Goal: Transaction & Acquisition: Obtain resource

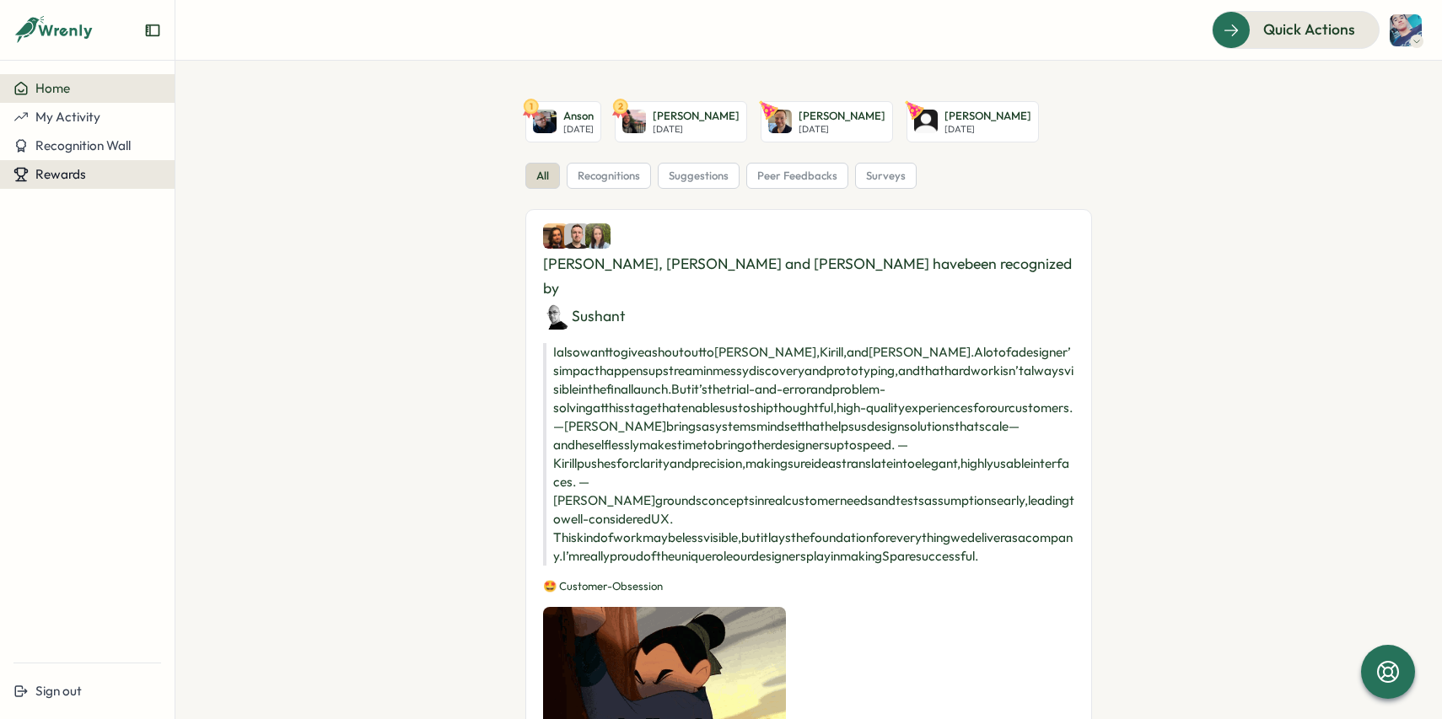
click at [54, 173] on span "Rewards" at bounding box center [60, 174] width 51 height 16
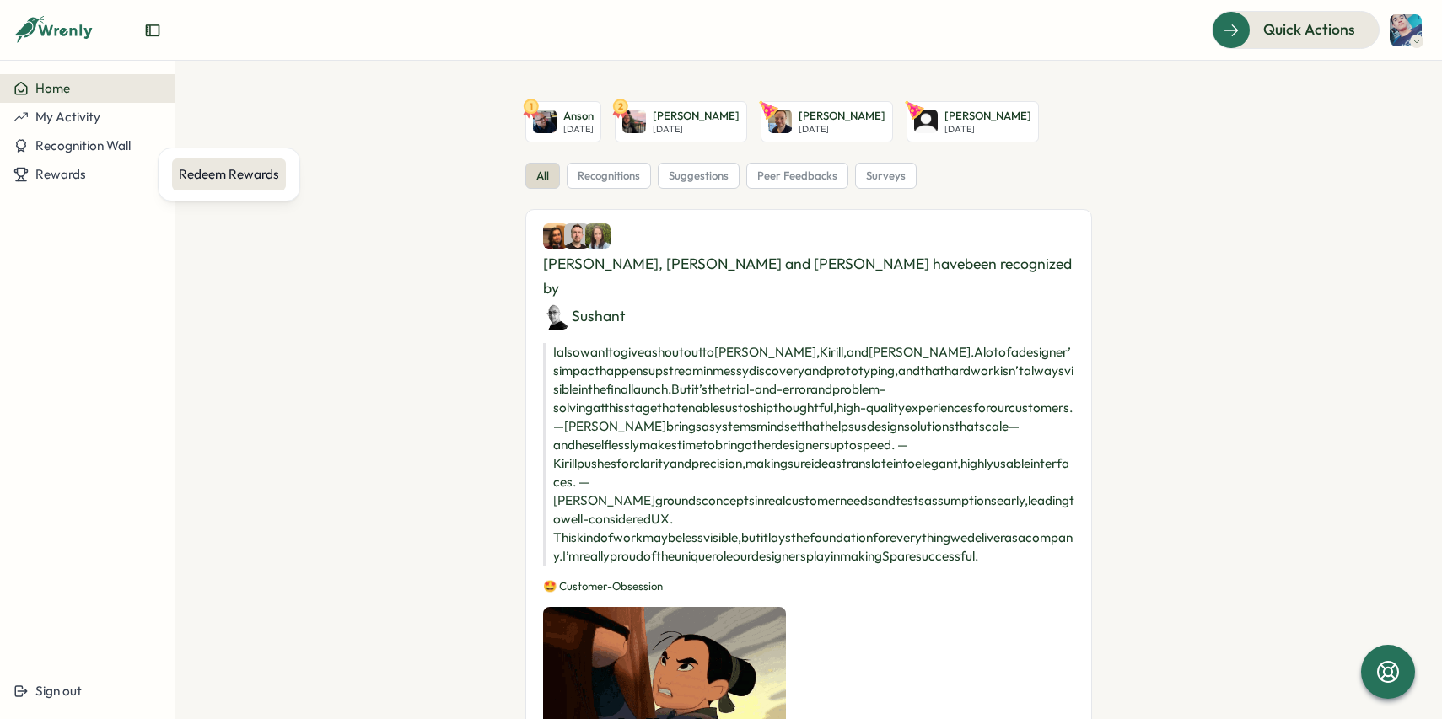
click at [207, 176] on div "Redeem Rewards" at bounding box center [229, 174] width 100 height 19
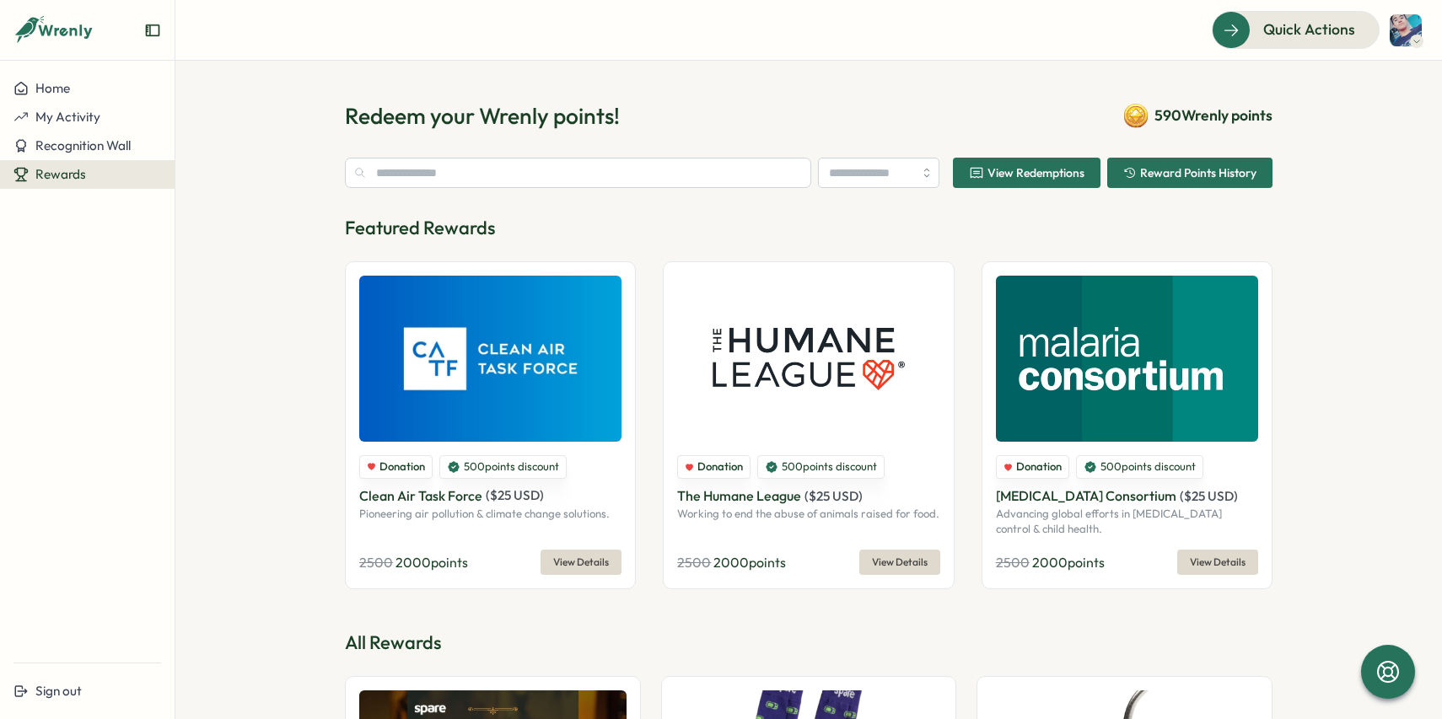
type input "********"
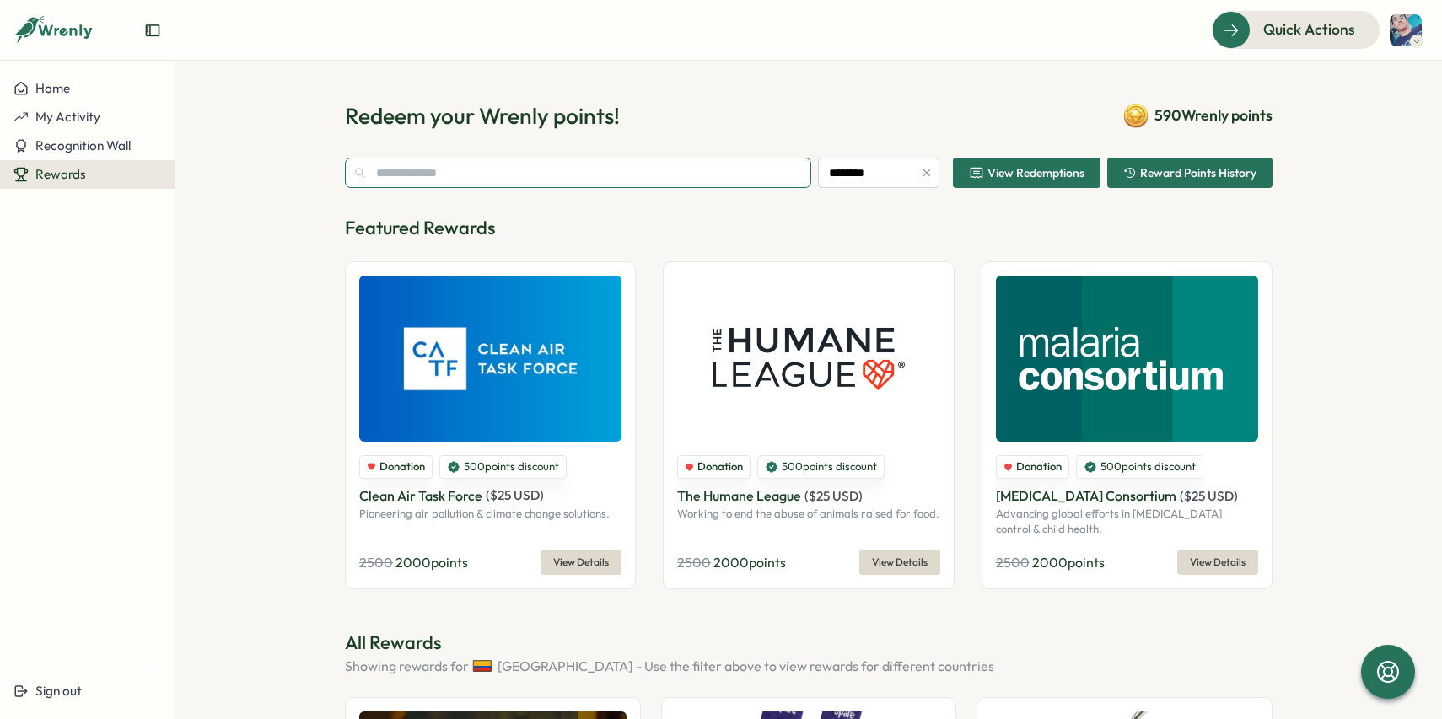
click at [650, 177] on input "text" at bounding box center [578, 173] width 466 height 30
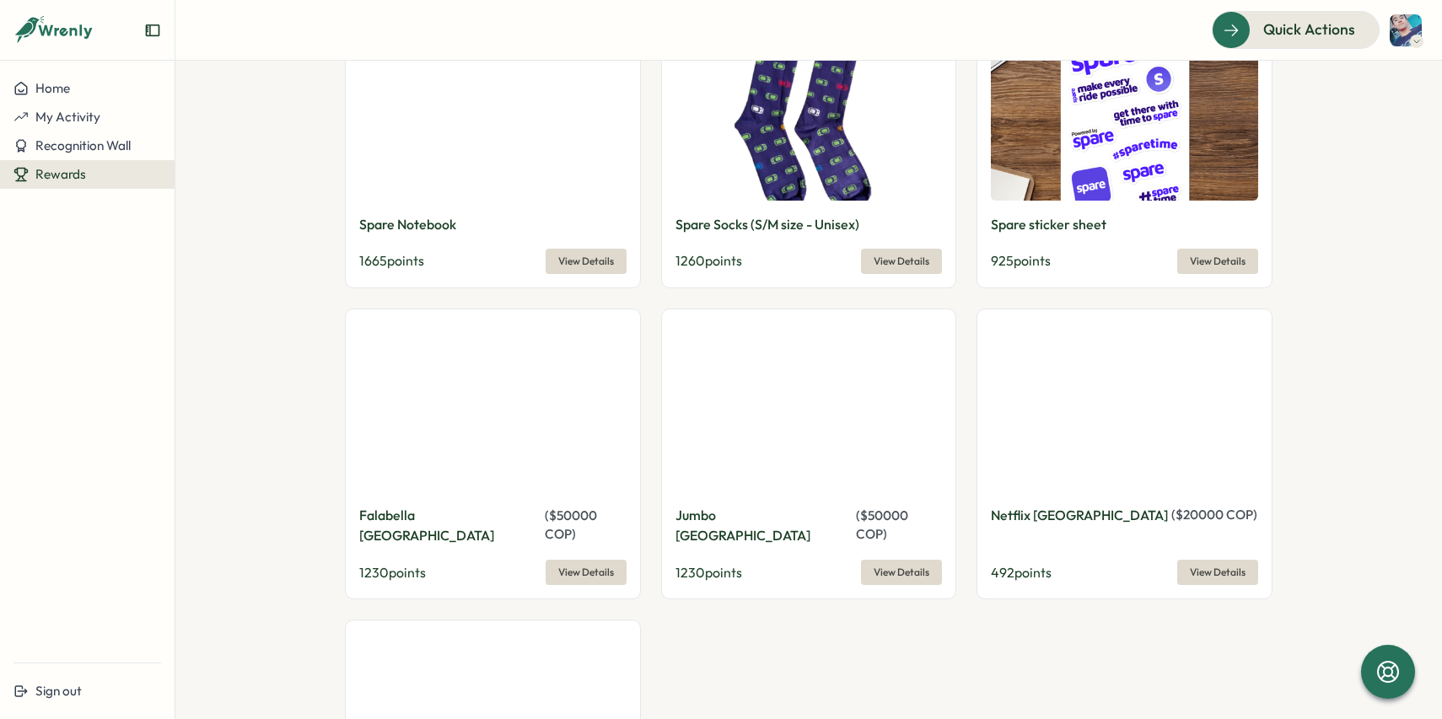
scroll to position [1316, 0]
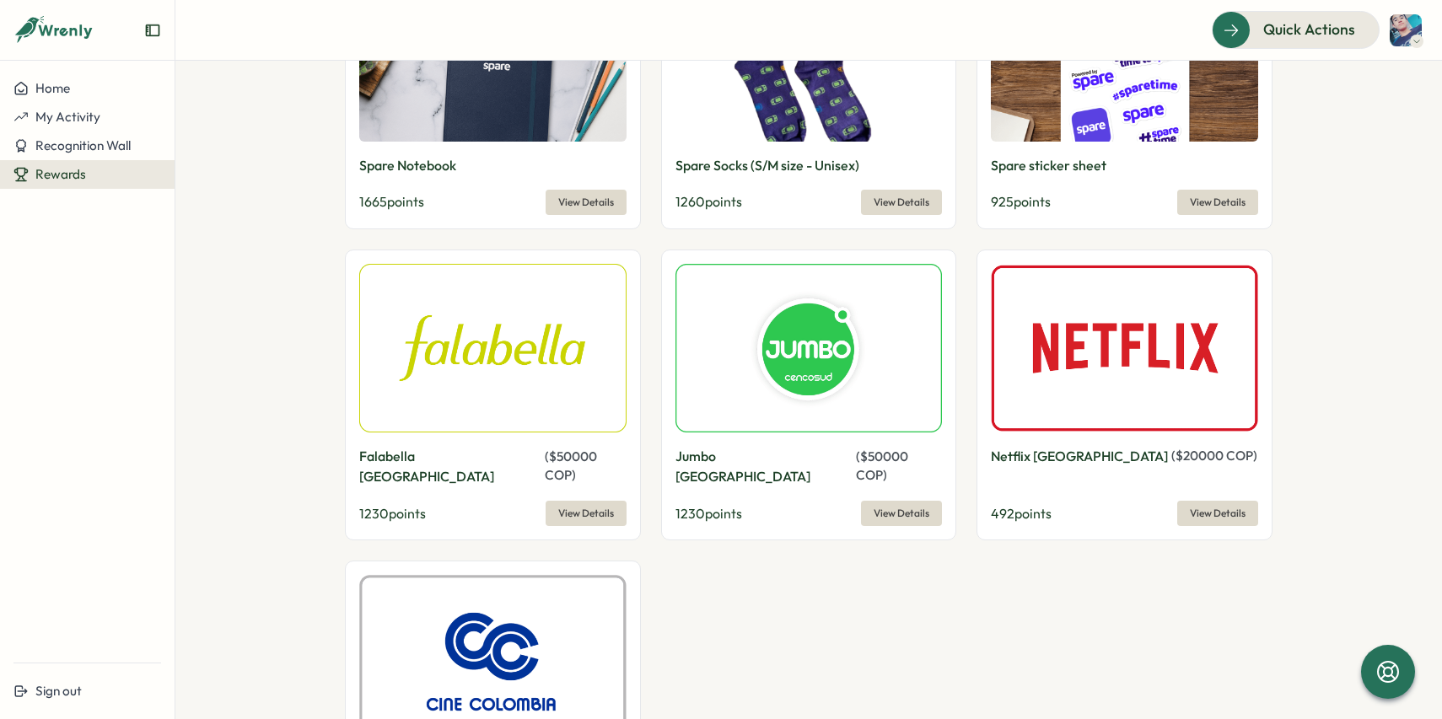
click at [1115, 428] on img at bounding box center [1124, 348] width 267 height 169
click at [1207, 502] on span "View Details" at bounding box center [1218, 514] width 56 height 24
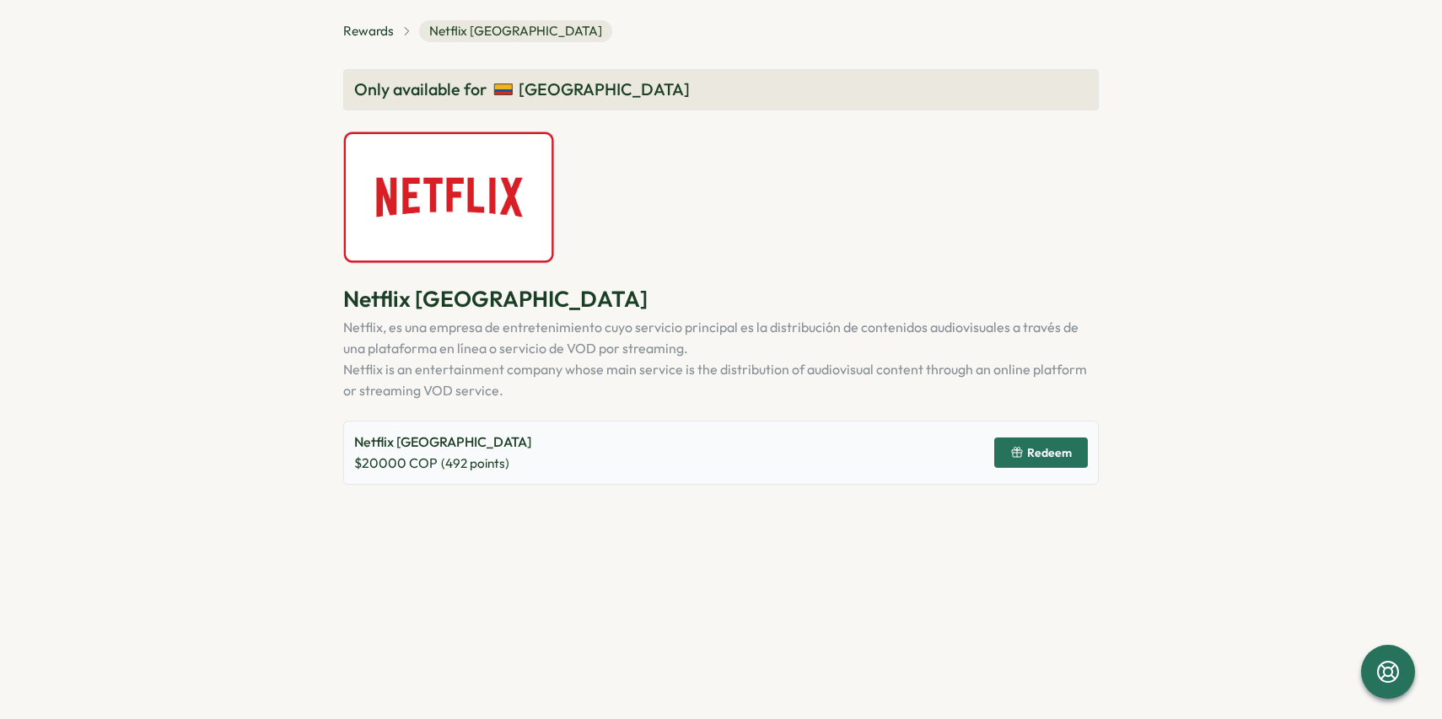
click at [1063, 460] on span "Redeem" at bounding box center [1041, 453] width 62 height 29
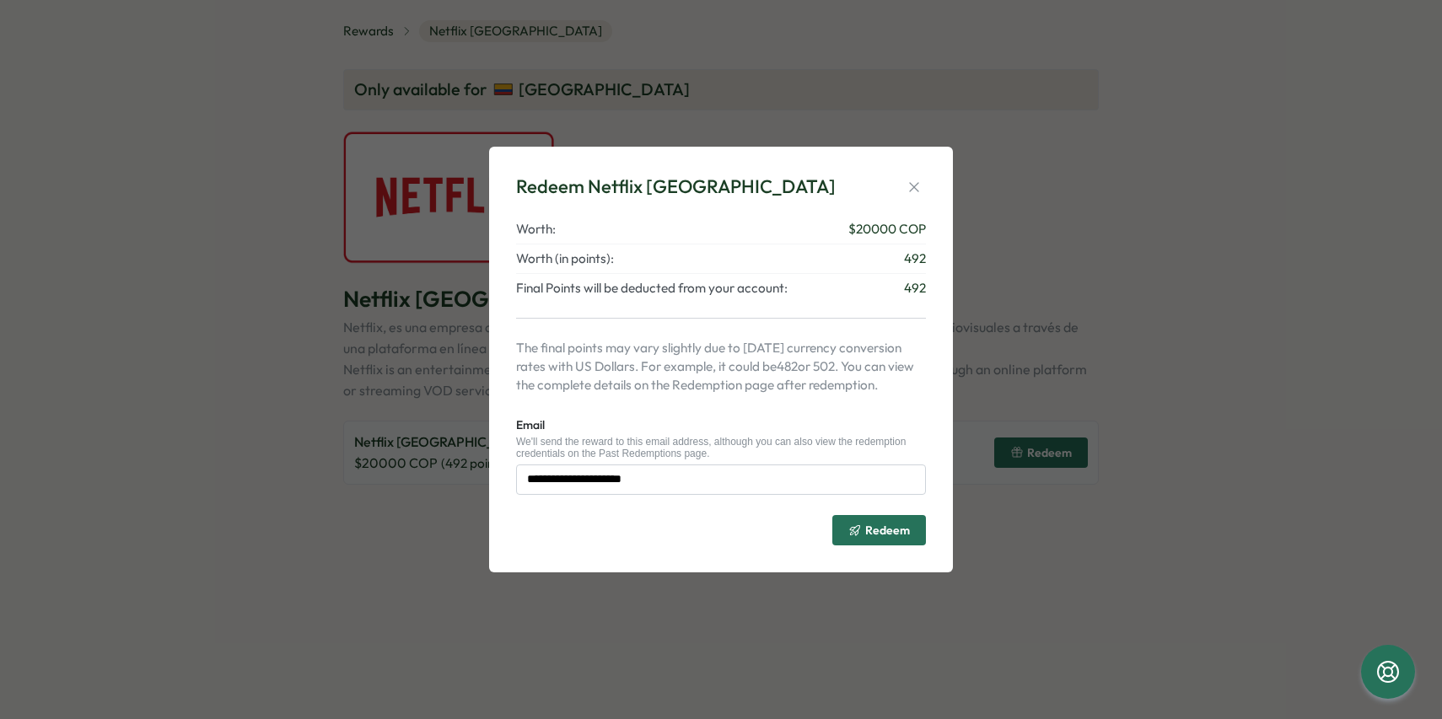
click at [875, 530] on span "Redeem" at bounding box center [887, 531] width 45 height 12
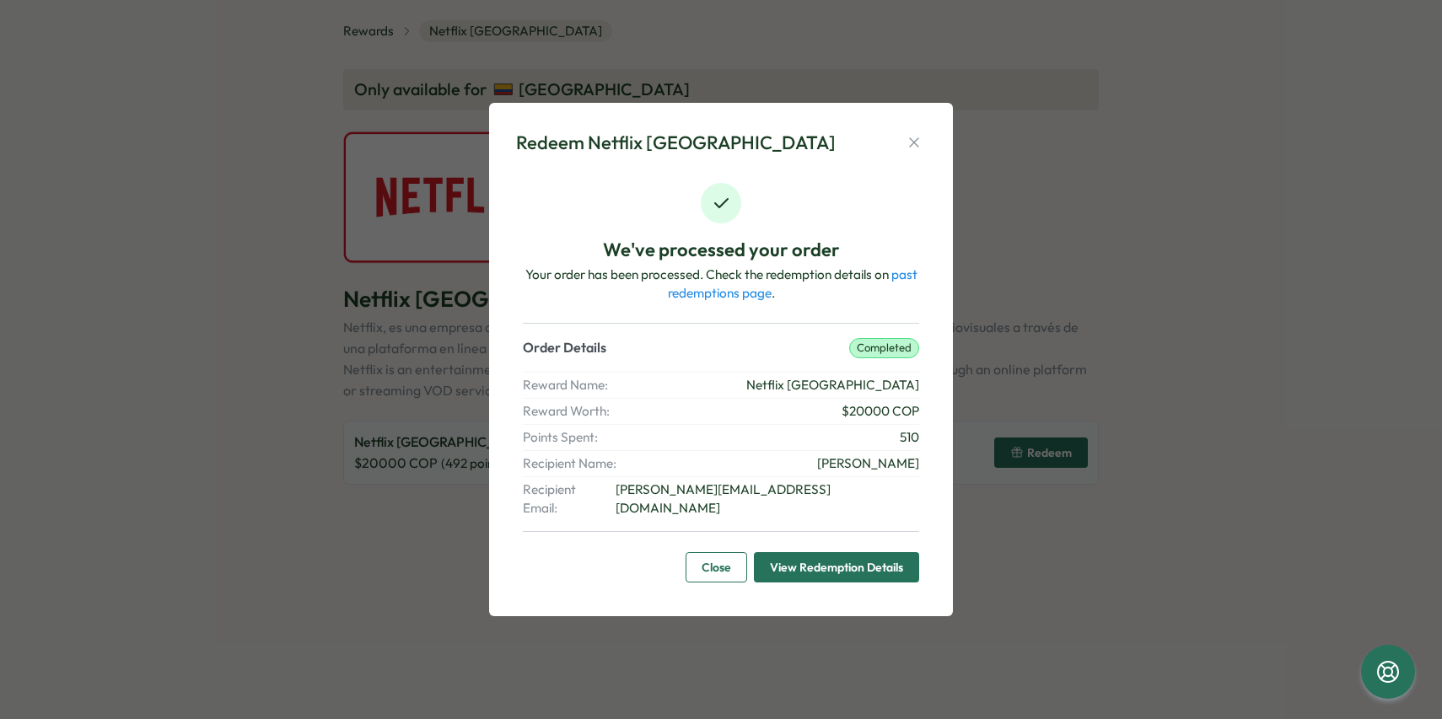
click at [819, 559] on span "View Redemption Details" at bounding box center [836, 567] width 133 height 29
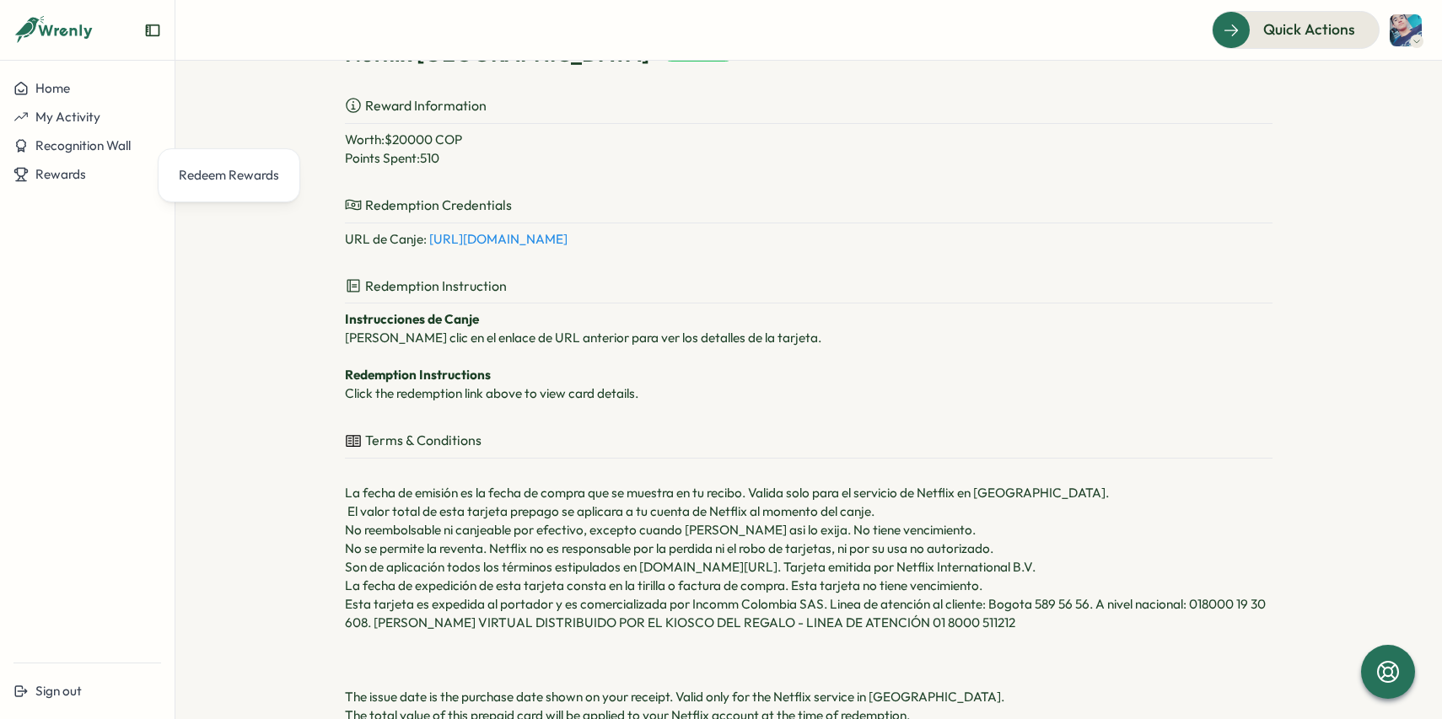
scroll to position [143, 0]
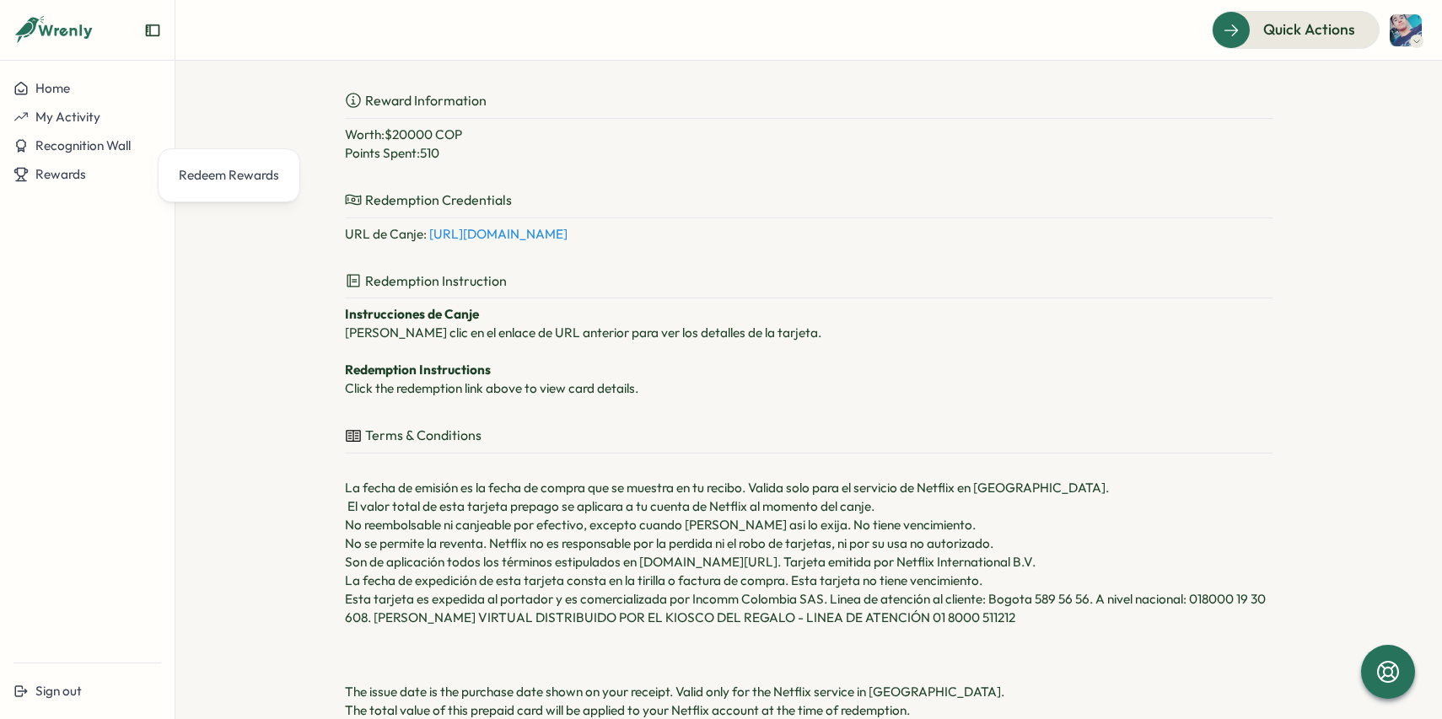
click at [568, 242] on link "[URL][DOMAIN_NAME]" at bounding box center [498, 234] width 138 height 16
